Goal: Task Accomplishment & Management: Use online tool/utility

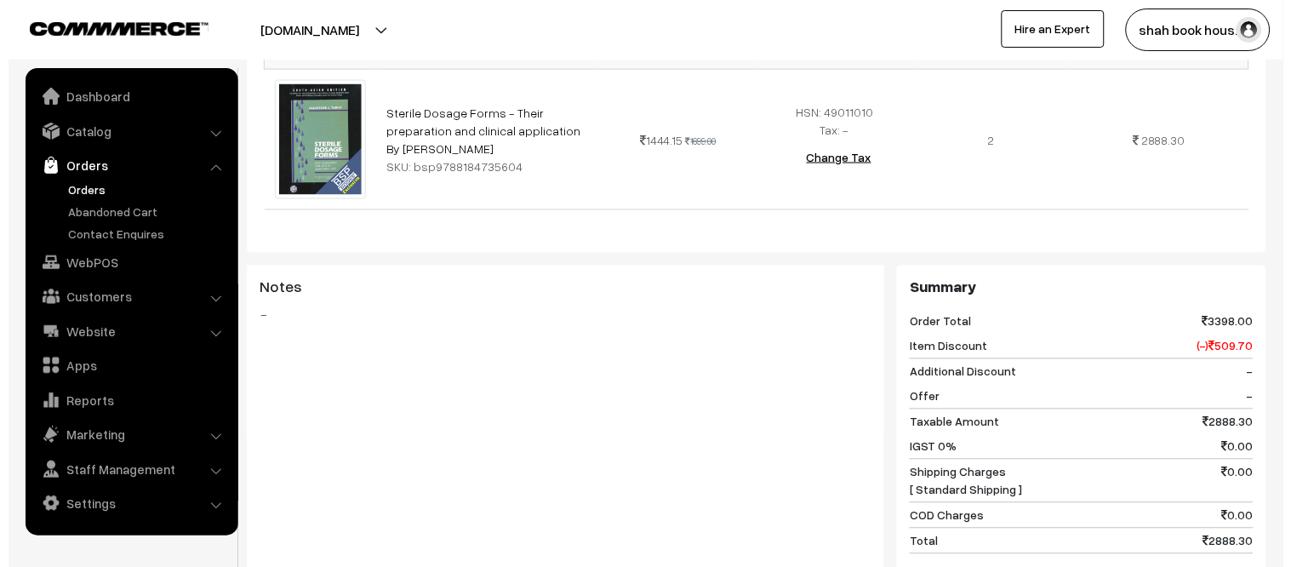
scroll to position [661, 0]
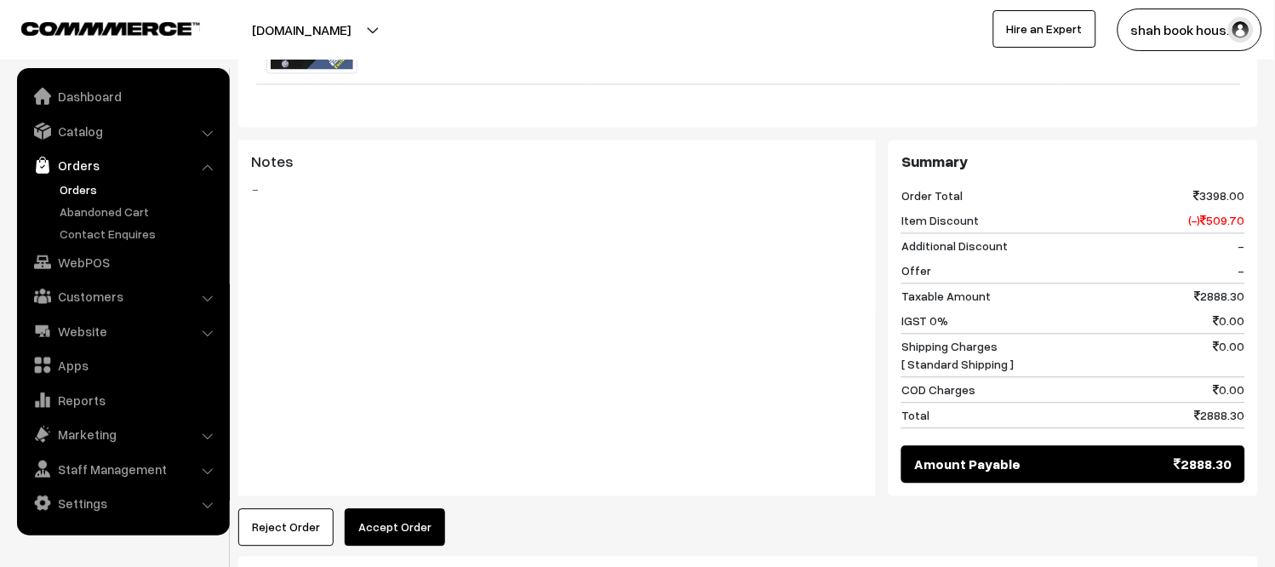
click at [386, 509] on button "Accept Order" at bounding box center [395, 527] width 100 height 37
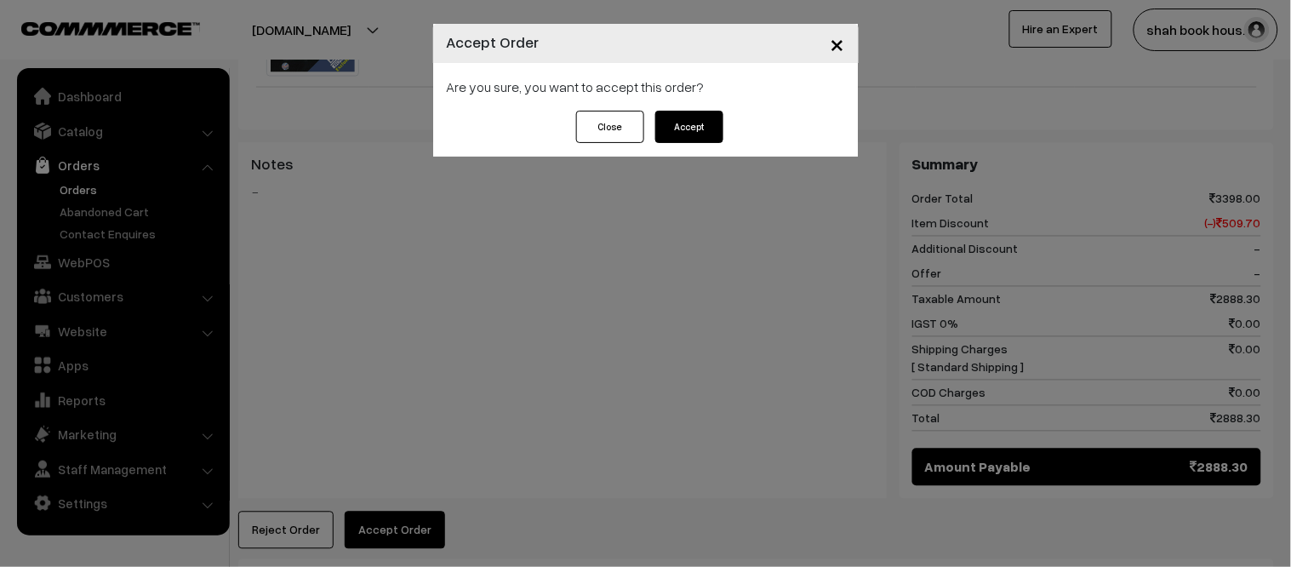
click at [683, 123] on button "Accept" at bounding box center [689, 127] width 68 height 32
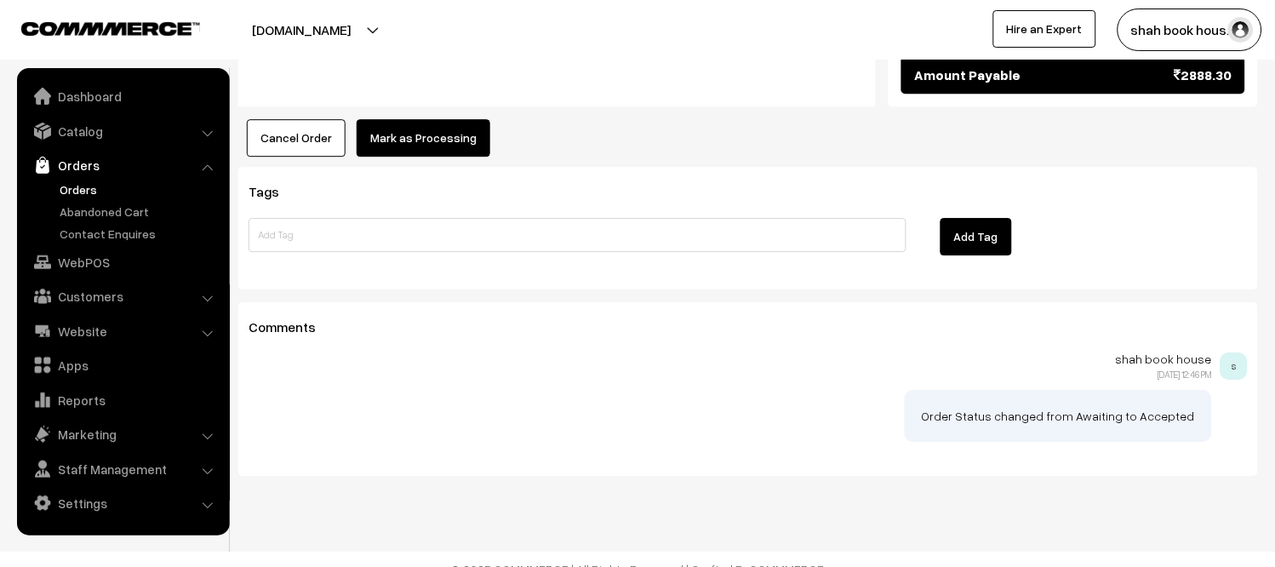
click at [429, 119] on button "Mark as Processing" at bounding box center [424, 137] width 134 height 37
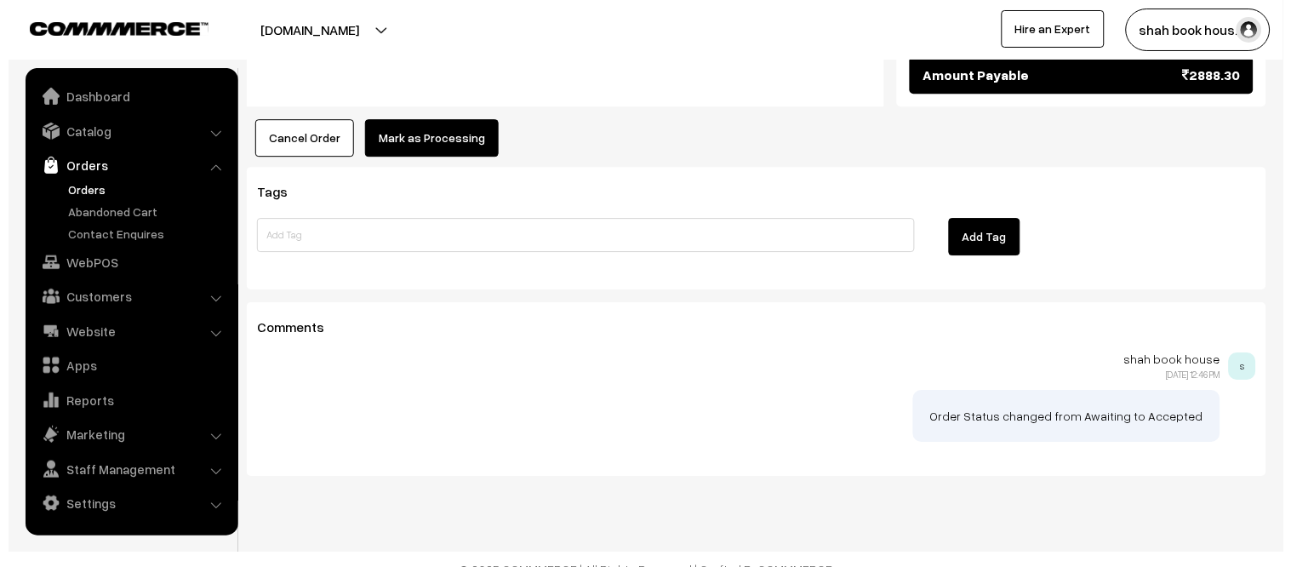
scroll to position [1053, 0]
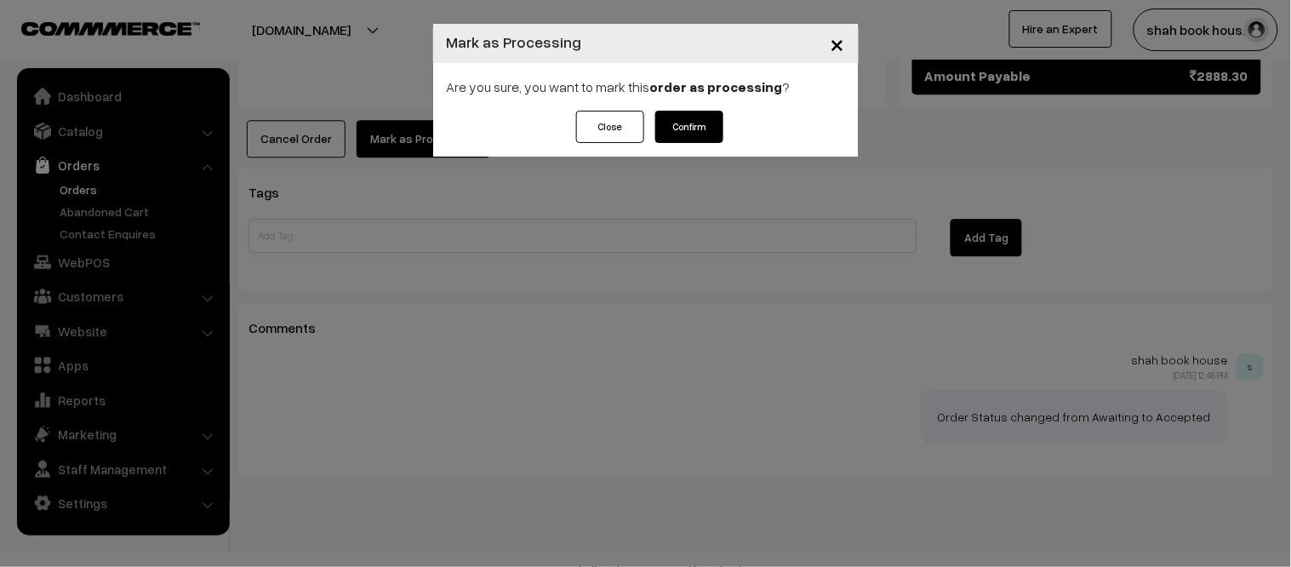
click at [698, 142] on button "Confirm" at bounding box center [689, 127] width 68 height 32
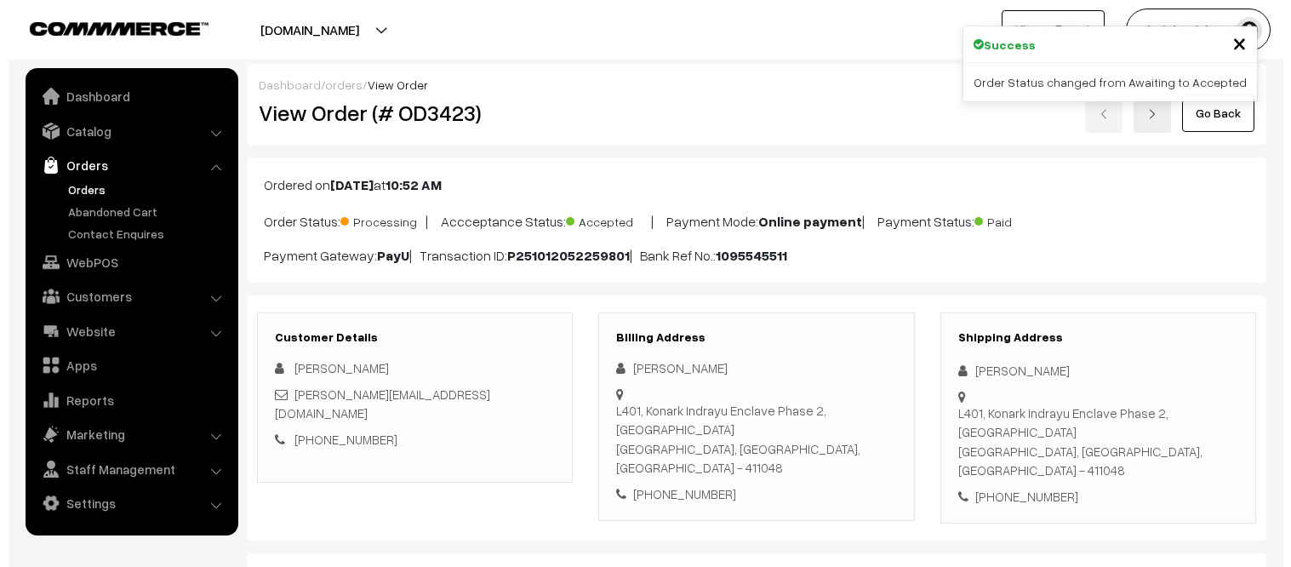
scroll to position [661, 0]
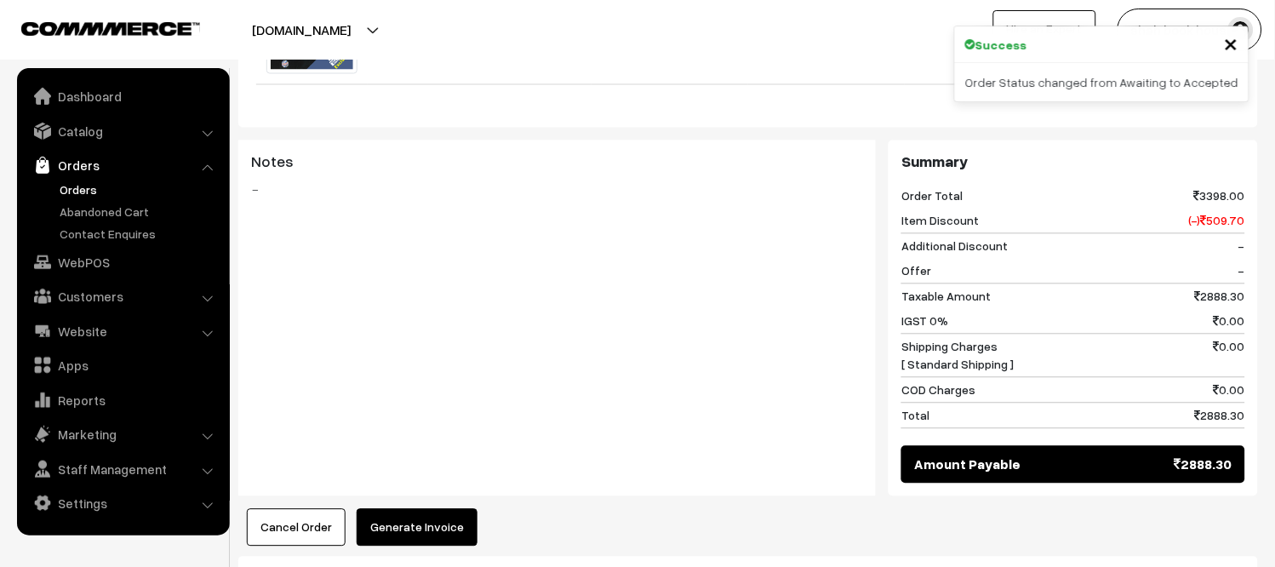
click at [435, 509] on button "Generate Invoice" at bounding box center [417, 527] width 121 height 37
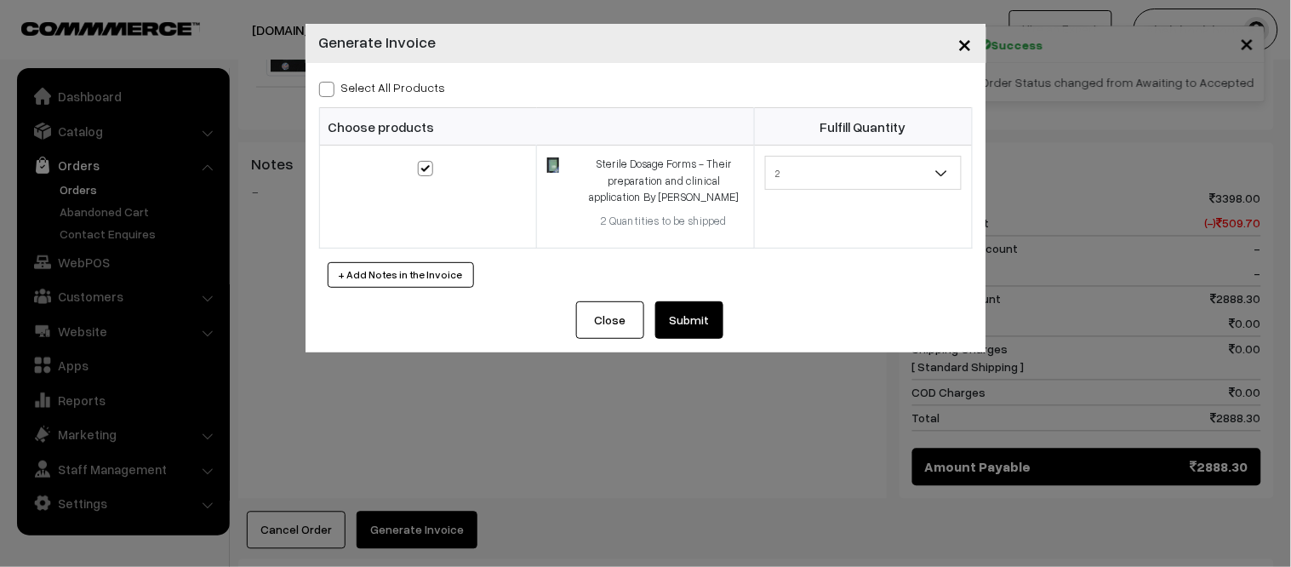
click at [686, 326] on button "Submit" at bounding box center [689, 319] width 68 height 37
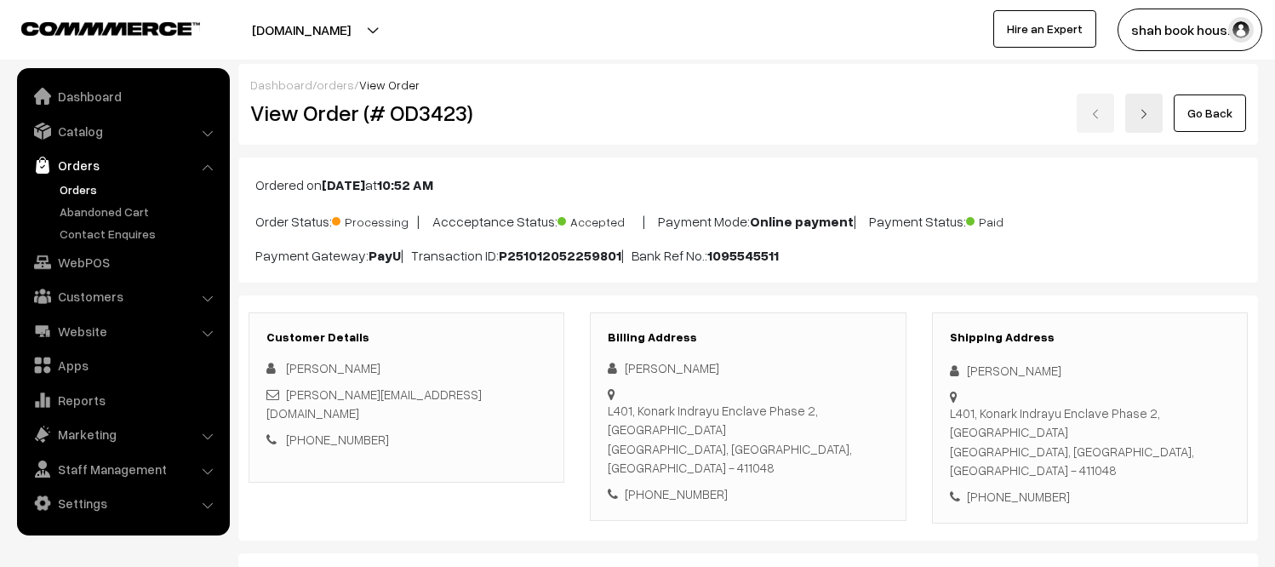
scroll to position [1134, 0]
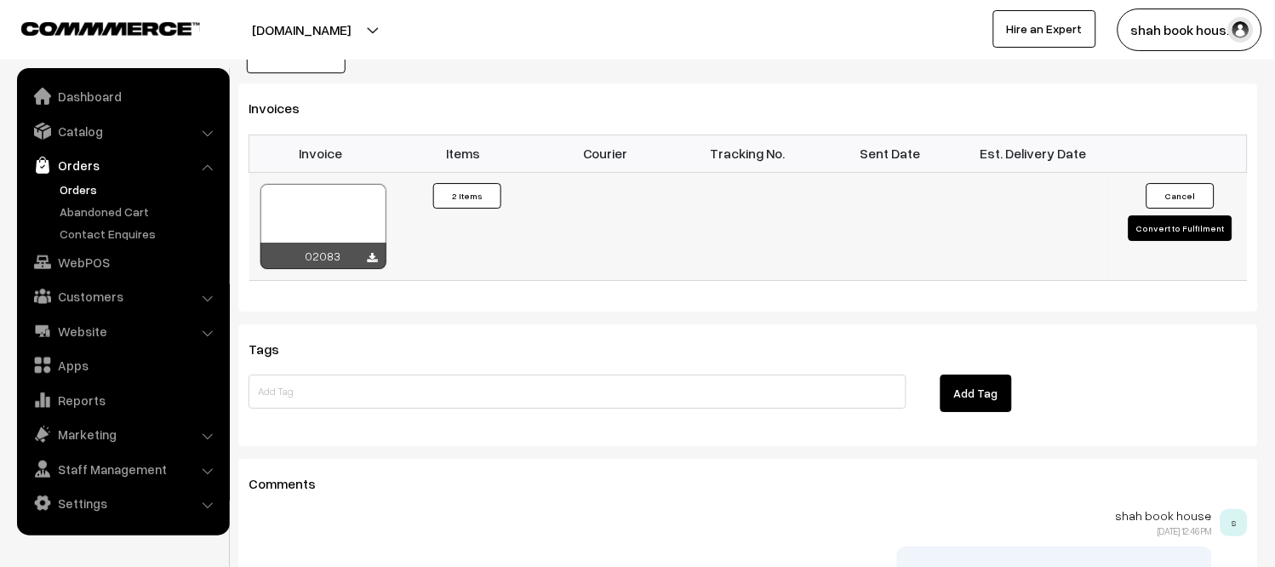
click at [328, 189] on div at bounding box center [323, 226] width 126 height 85
